Goal: Information Seeking & Learning: Find specific fact

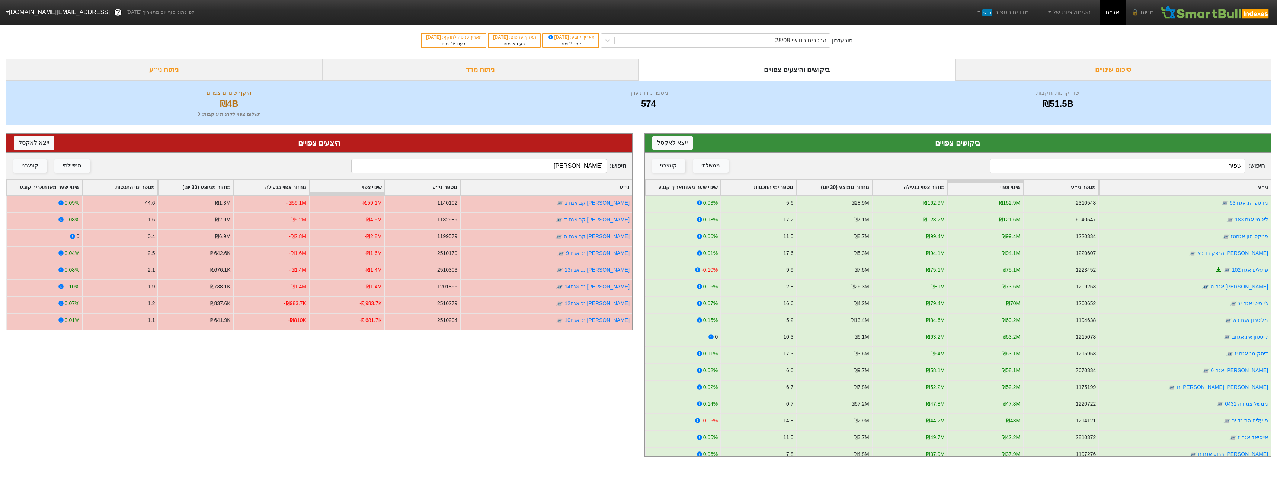
click at [576, 168] on input "[PERSON_NAME]" at bounding box center [478, 166] width 255 height 14
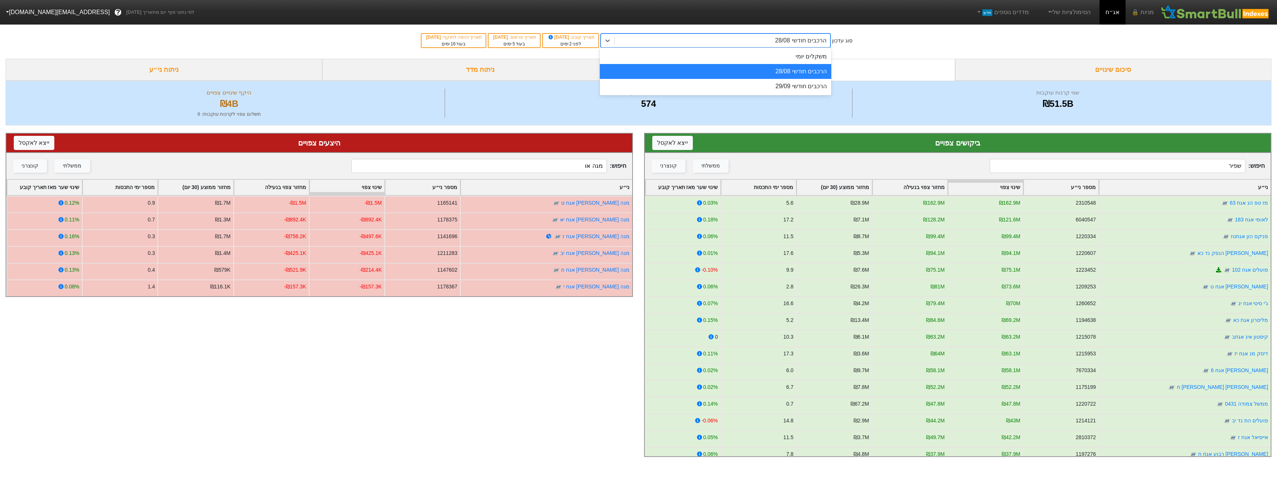
drag, startPoint x: 766, startPoint y: 35, endPoint x: 766, endPoint y: 44, distance: 8.6
click at [766, 36] on div "הרכבים חודשי 28/08" at bounding box center [722, 40] width 215 height 13
click at [769, 88] on div "הרכבים חודשי 29/09" at bounding box center [716, 86] width 232 height 15
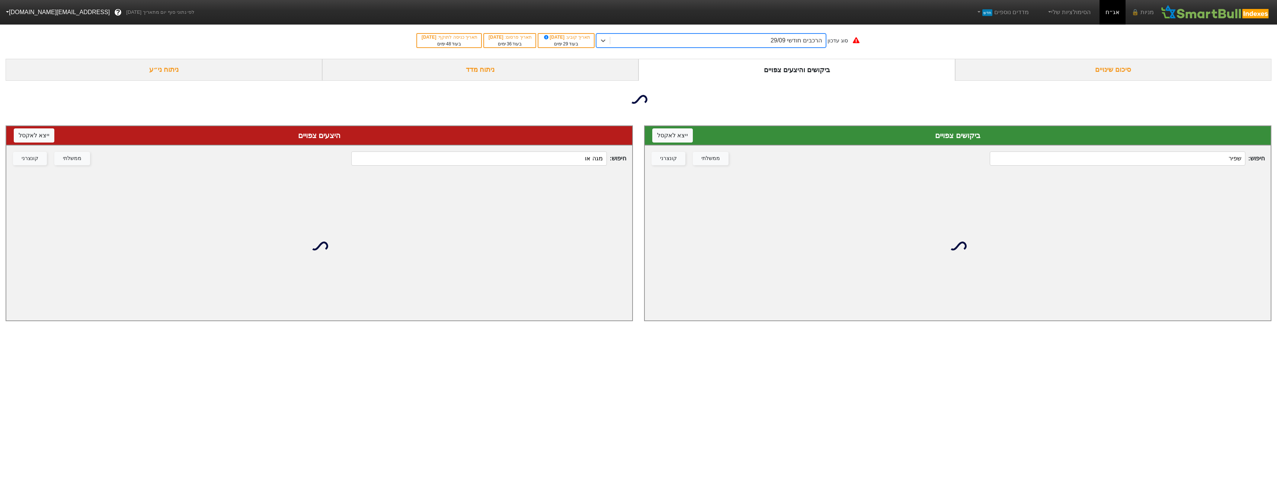
click at [576, 166] on div "חיפוש : מגה או ממשלתי קונצרני" at bounding box center [319, 159] width 626 height 26
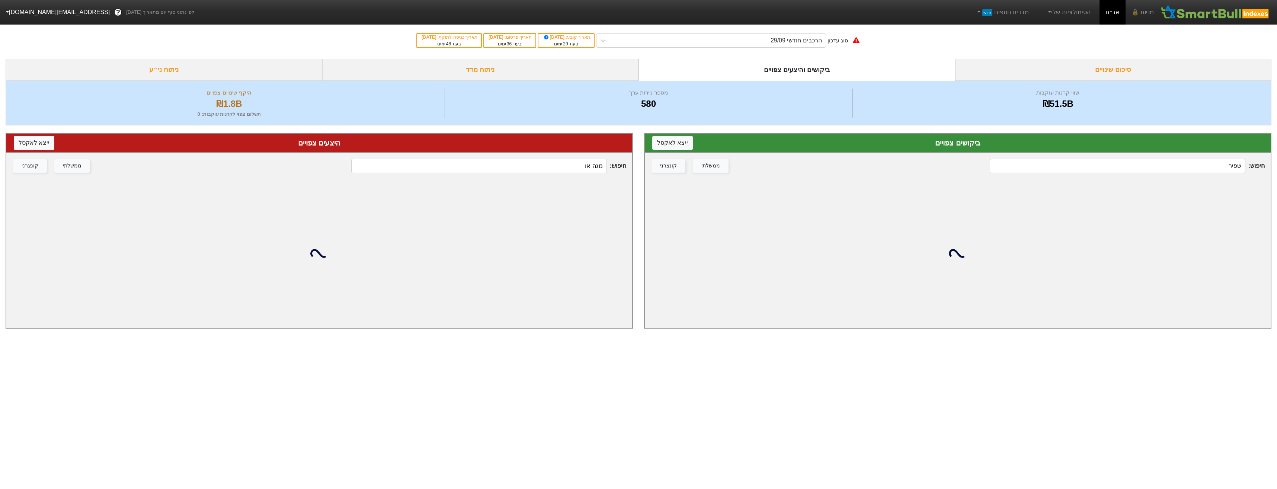
click at [576, 165] on input "מגה או" at bounding box center [478, 166] width 255 height 14
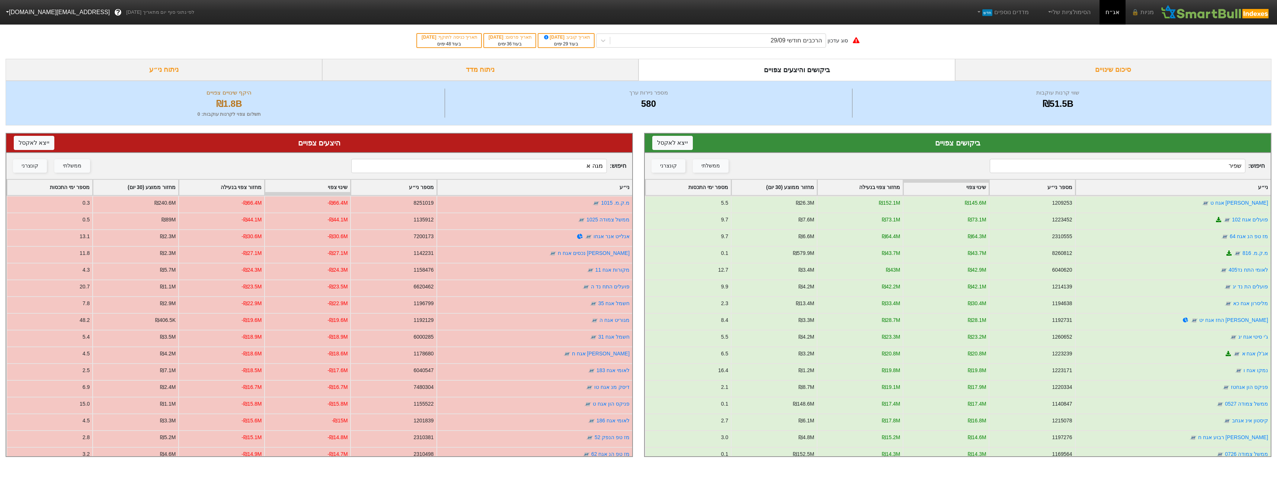
type input "מגה או"
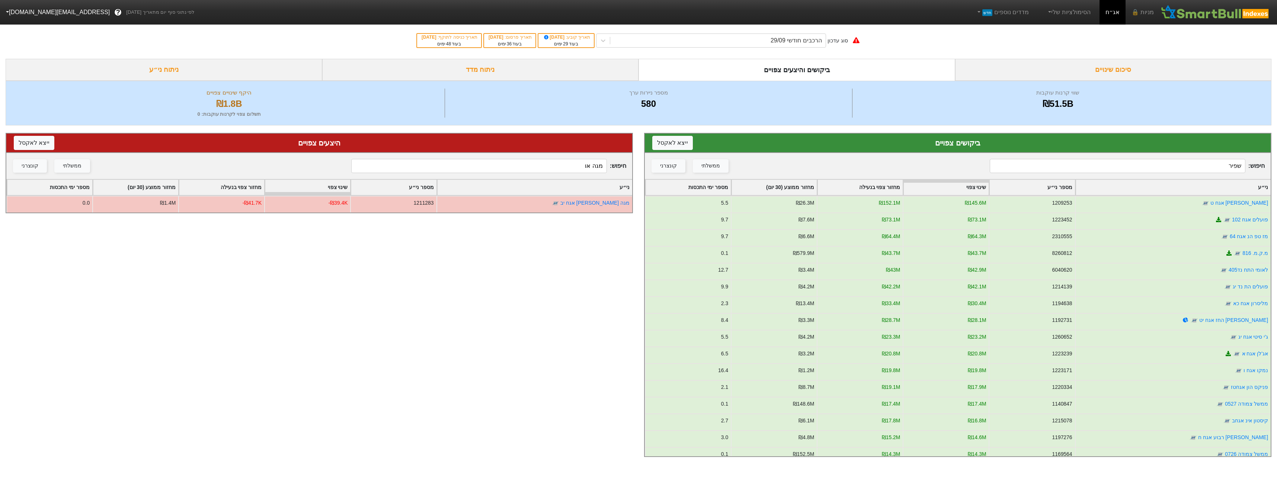
click at [1071, 163] on input "שפיר" at bounding box center [1117, 166] width 255 height 14
type input "צ"
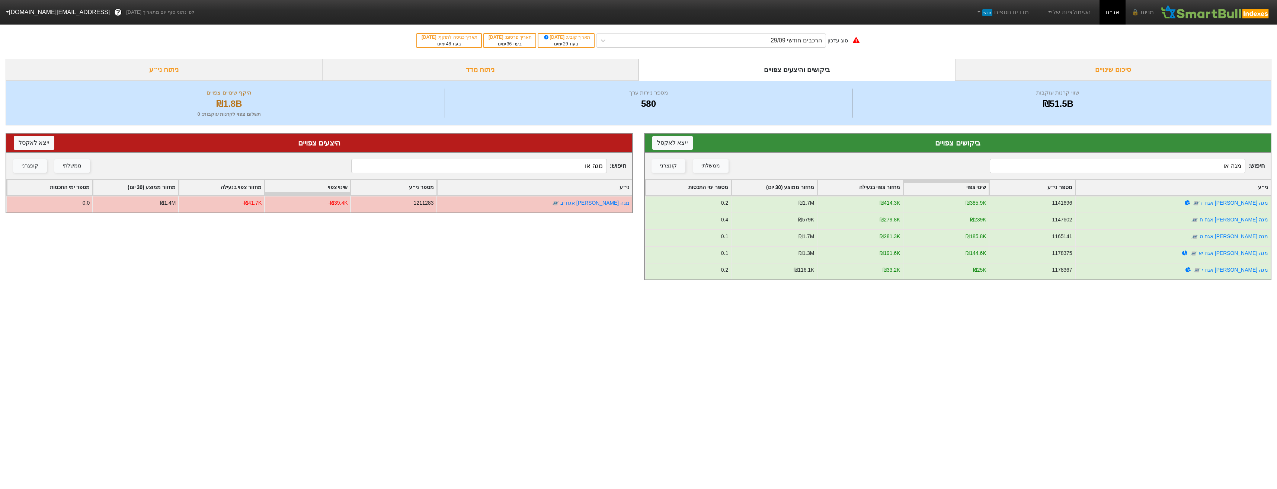
type input "מגה או"
